Goal: Task Accomplishment & Management: Manage account settings

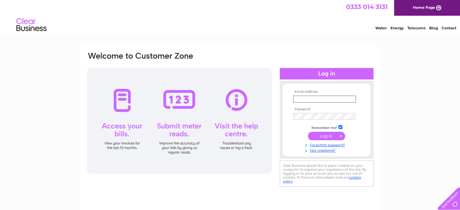
click at [306, 99] on input "text" at bounding box center [324, 99] width 63 height 7
type input "accounts@fsa.uk.com"
click at [322, 134] on input "submit" at bounding box center [326, 136] width 37 height 8
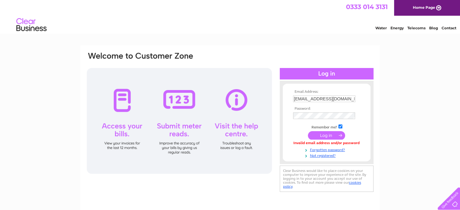
click at [327, 135] on input "submit" at bounding box center [326, 135] width 37 height 8
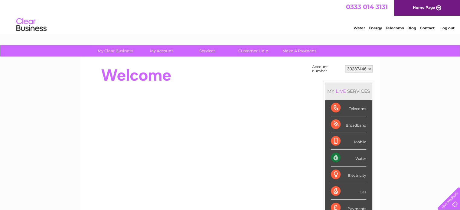
scroll to position [30, 0]
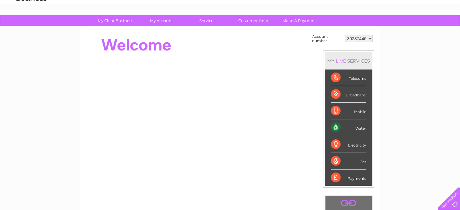
click at [337, 128] on div "Water" at bounding box center [348, 128] width 35 height 17
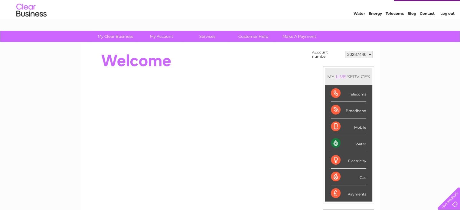
scroll to position [0, 0]
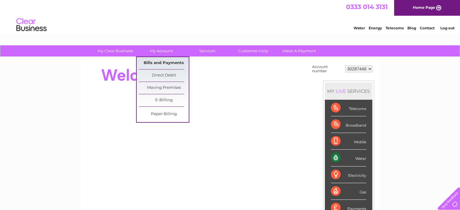
click at [169, 61] on link "Bills and Payments" at bounding box center [164, 63] width 50 height 12
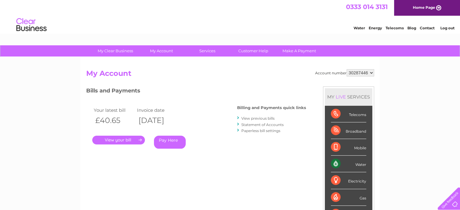
click at [125, 141] on link "." at bounding box center [118, 140] width 53 height 9
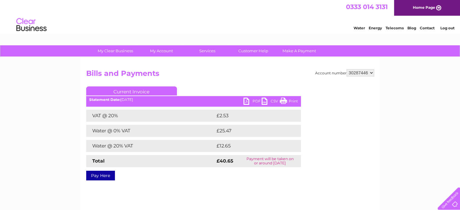
click at [254, 101] on link "PDF" at bounding box center [253, 102] width 18 height 9
